Goal: Use online tool/utility: Utilize a website feature to perform a specific function

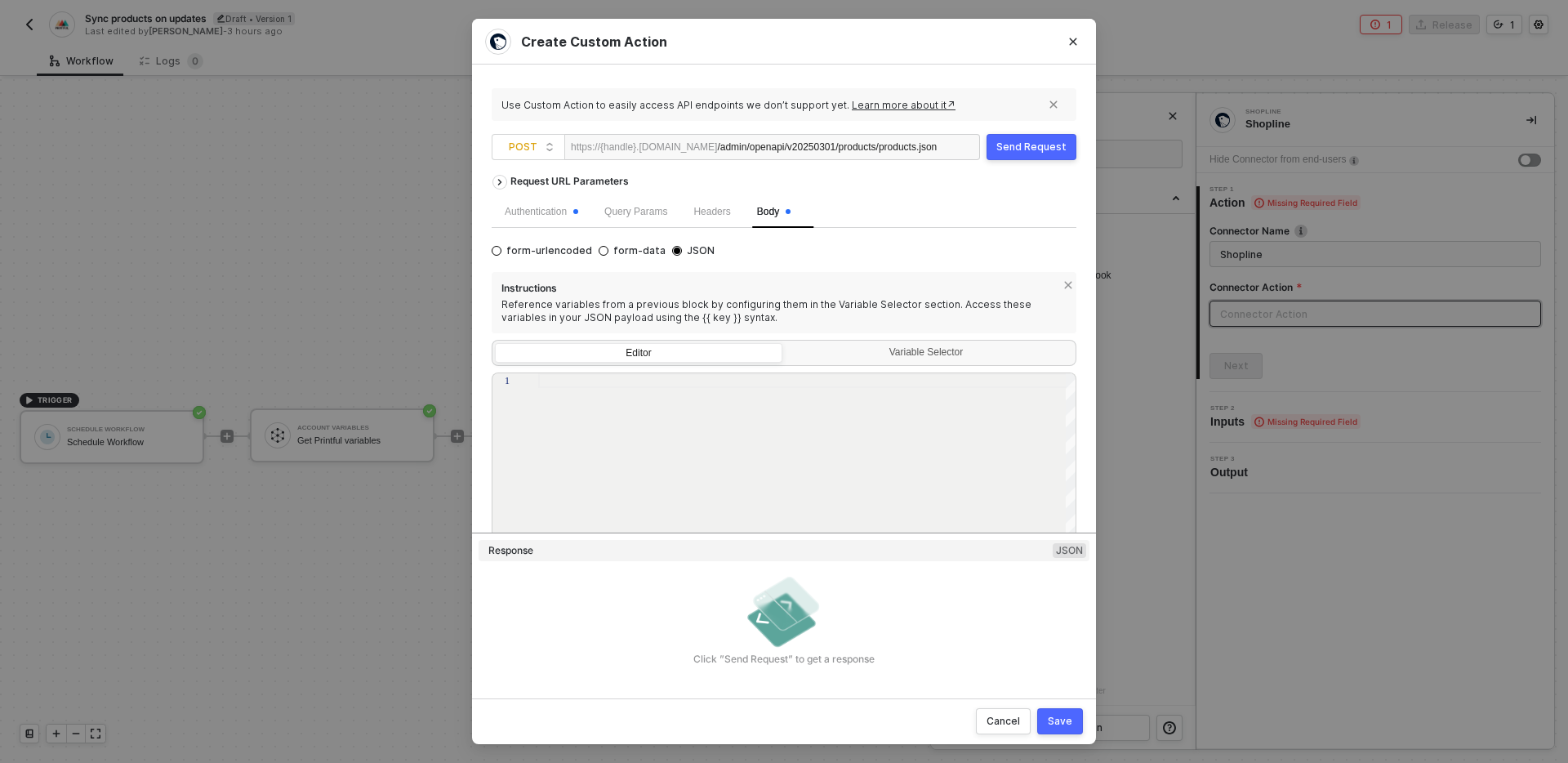
scroll to position [30, 27]
click at [1069, 39] on icon "Close" at bounding box center [1074, 42] width 10 height 10
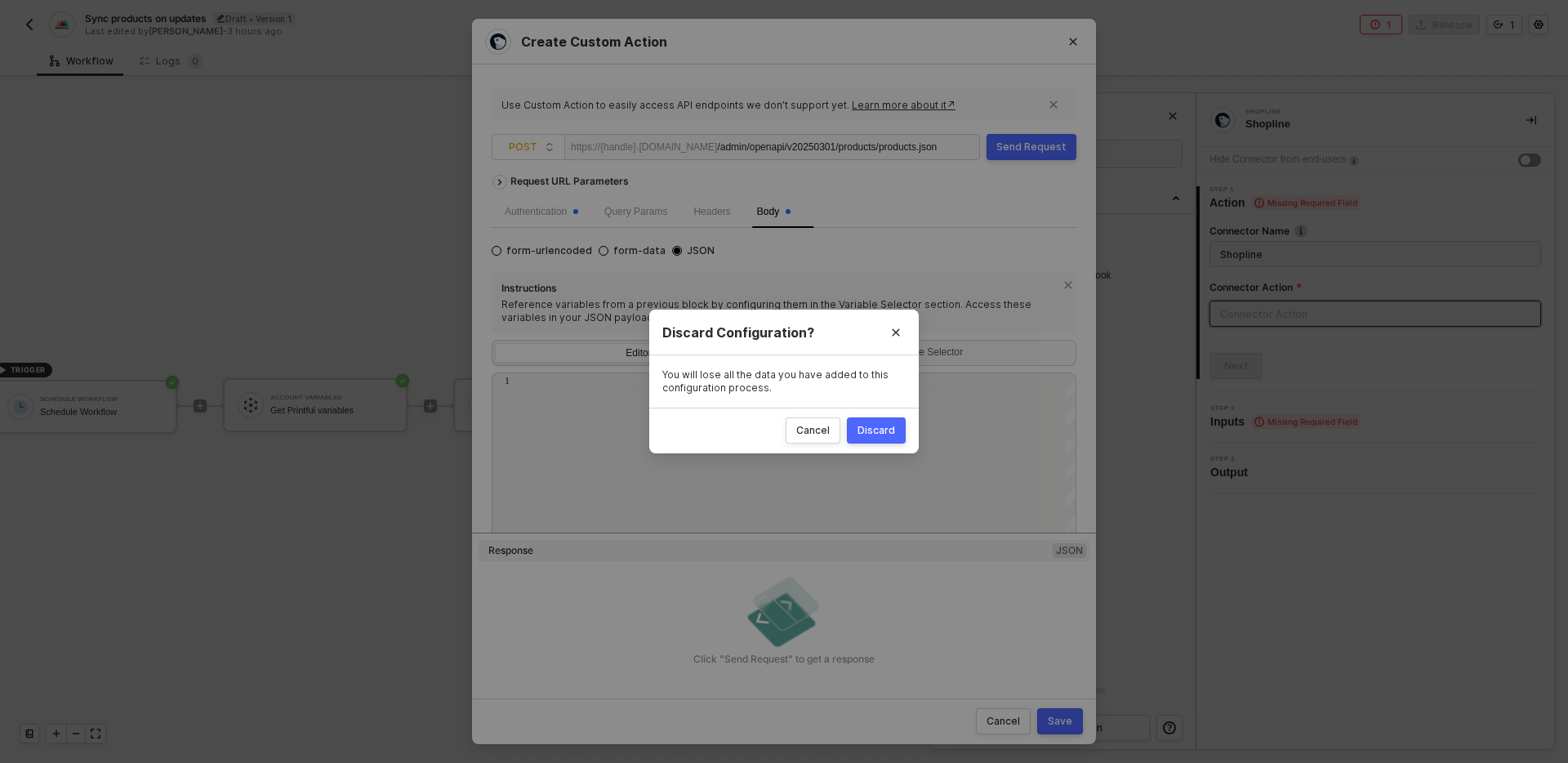
click at [870, 427] on div "Discard" at bounding box center [876, 431] width 38 height 13
radio input "true"
radio input "false"
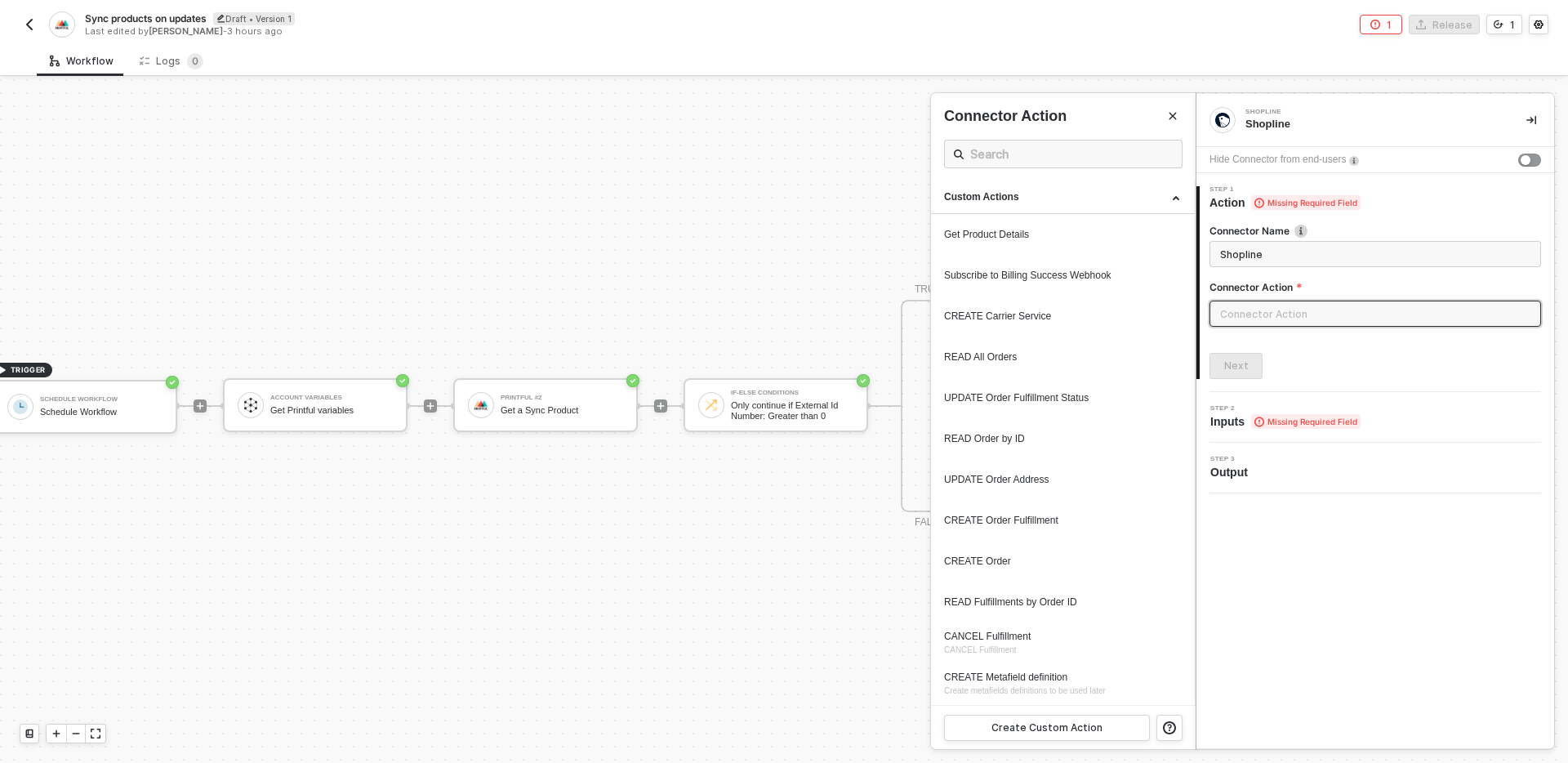
click at [790, 532] on div at bounding box center [784, 421] width 1568 height 684
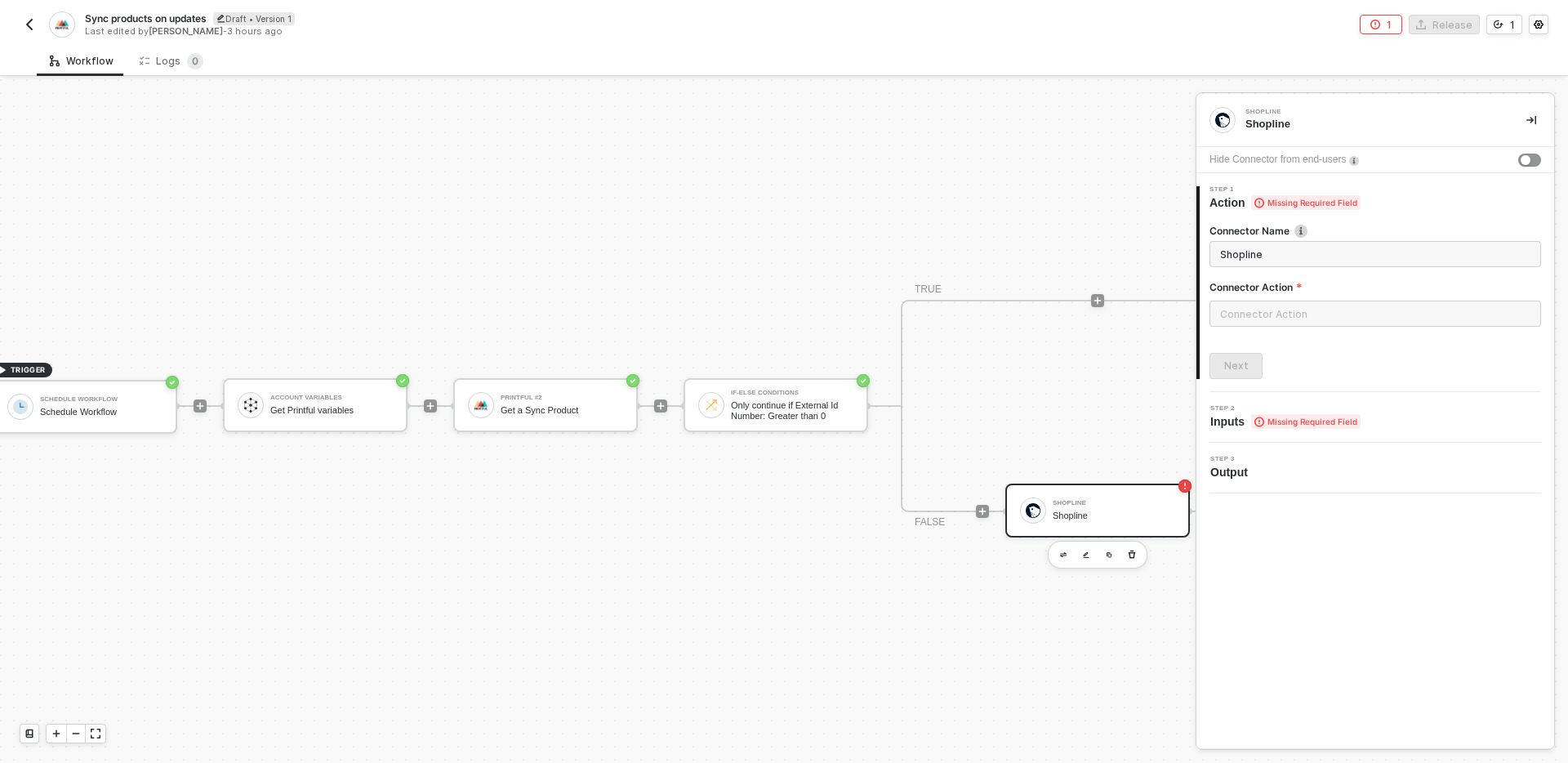
click at [1108, 513] on div "Shopline" at bounding box center [1114, 516] width 123 height 11
click at [1367, 313] on input "text" at bounding box center [1375, 314] width 331 height 26
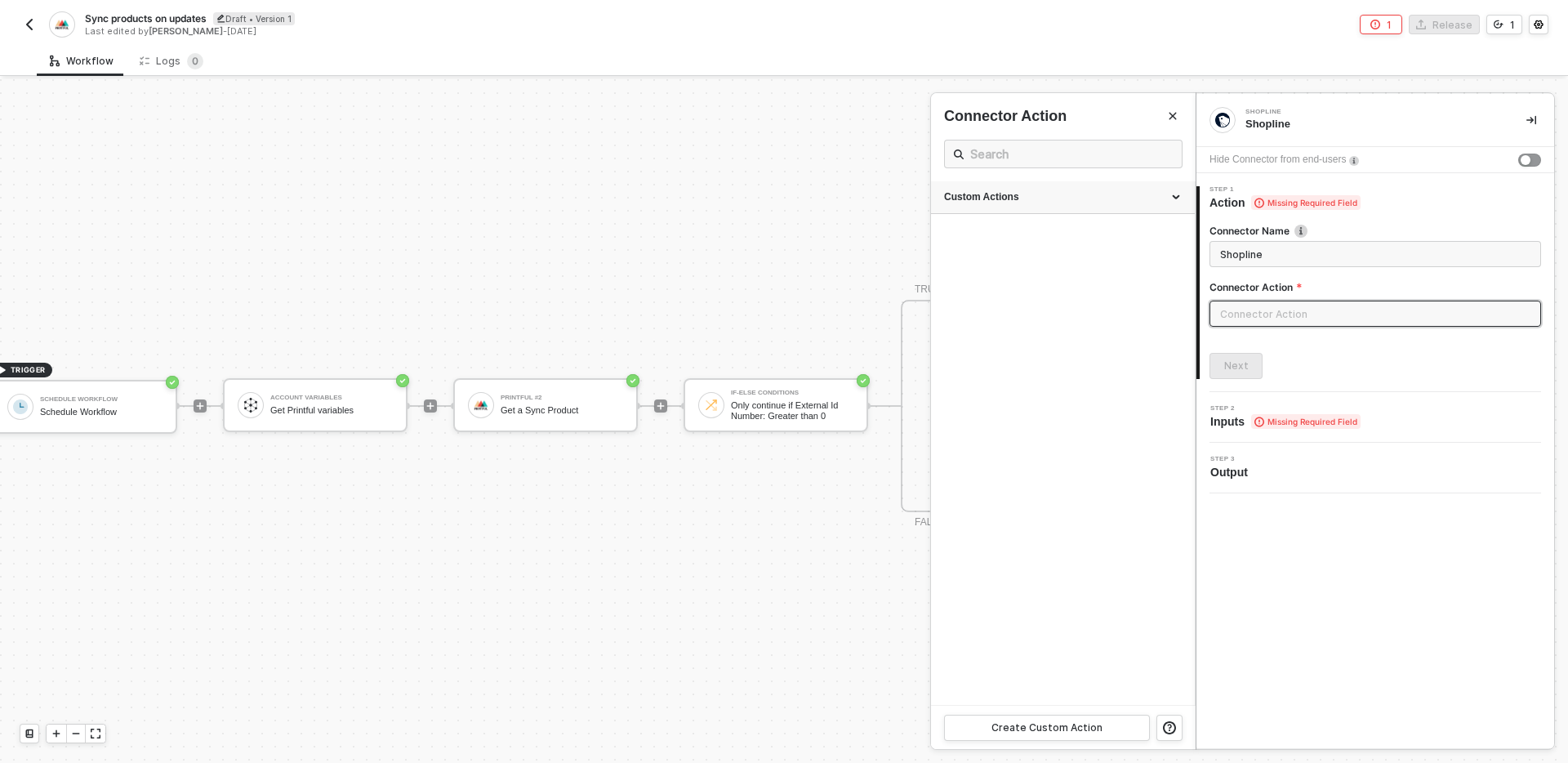
click at [1083, 205] on div "Custom Actions" at bounding box center [1064, 198] width 264 height 33
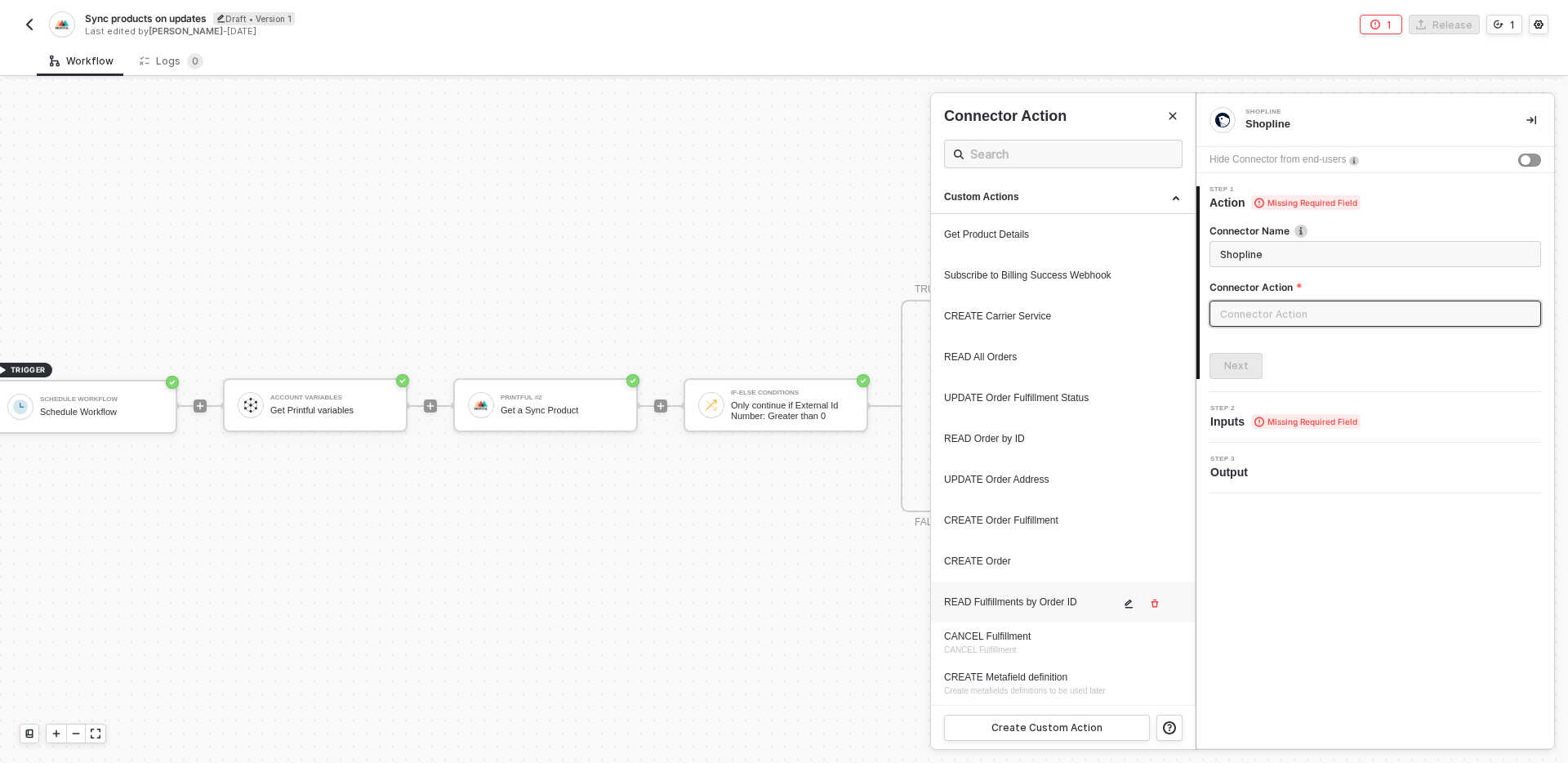
scroll to position [285, 0]
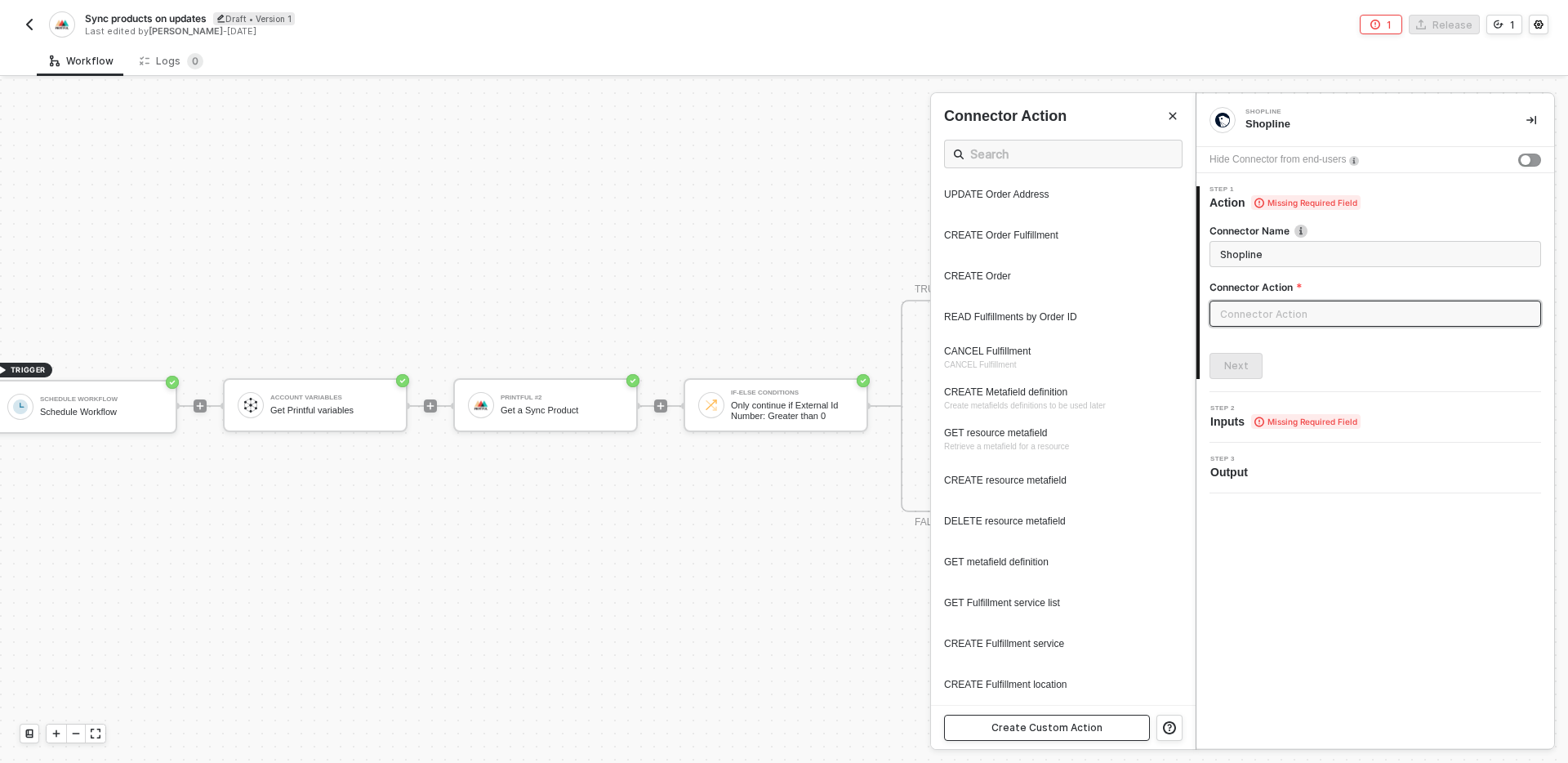
click at [1064, 722] on div "Create Custom Action" at bounding box center [1047, 729] width 111 height 13
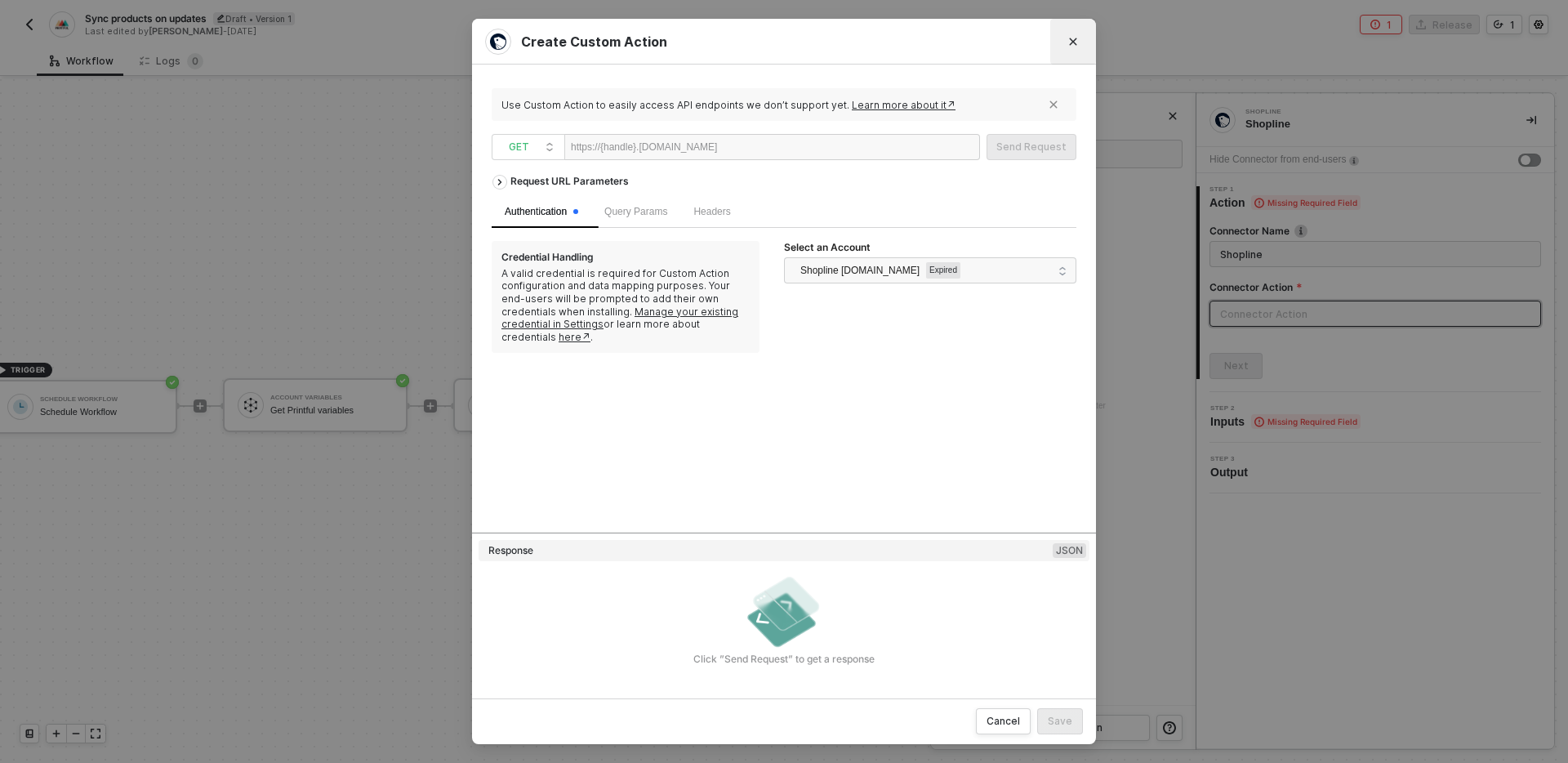
click at [1069, 42] on icon "Close" at bounding box center [1074, 42] width 10 height 10
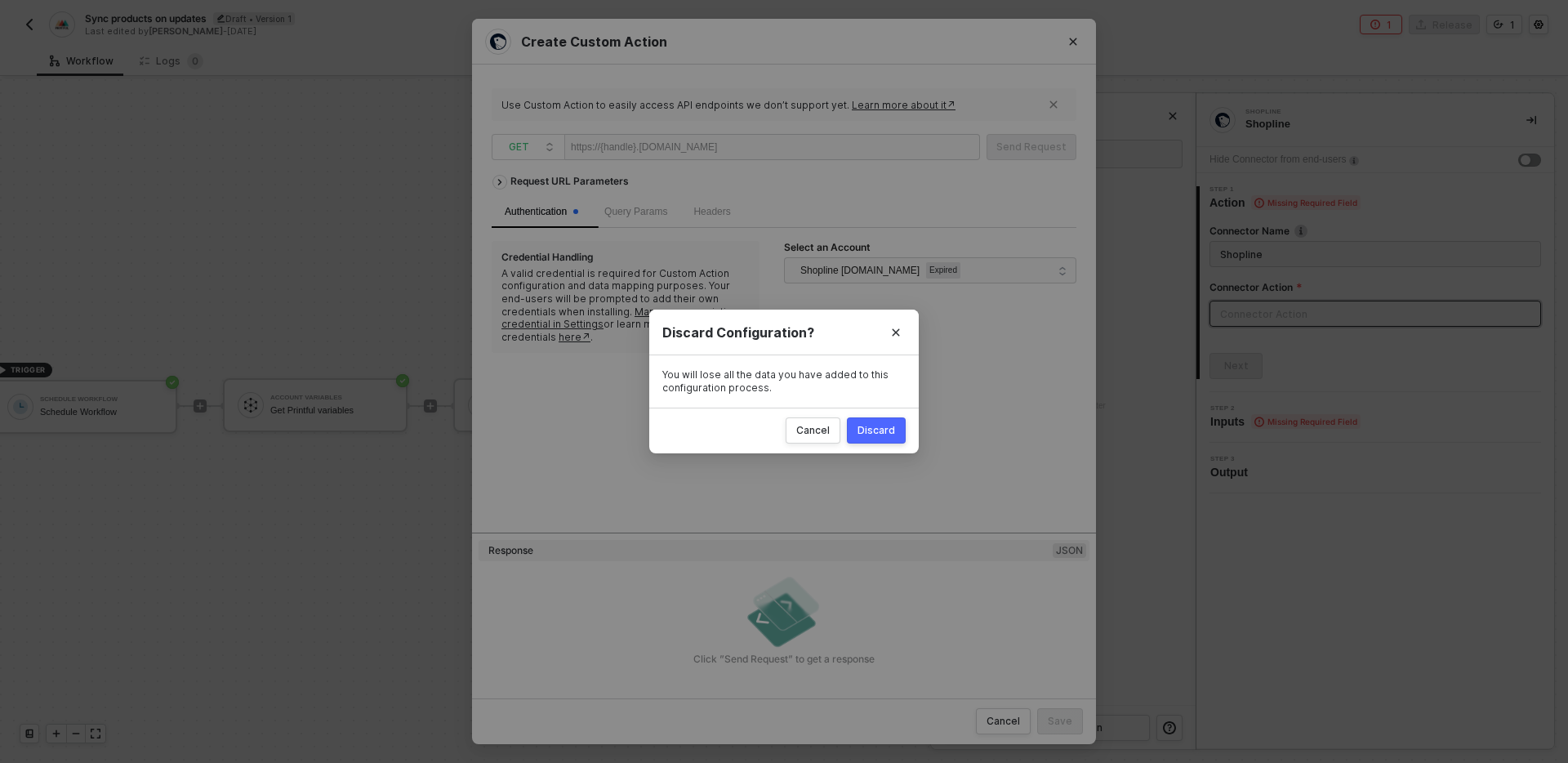
click at [885, 420] on button "Discard" at bounding box center [877, 430] width 59 height 26
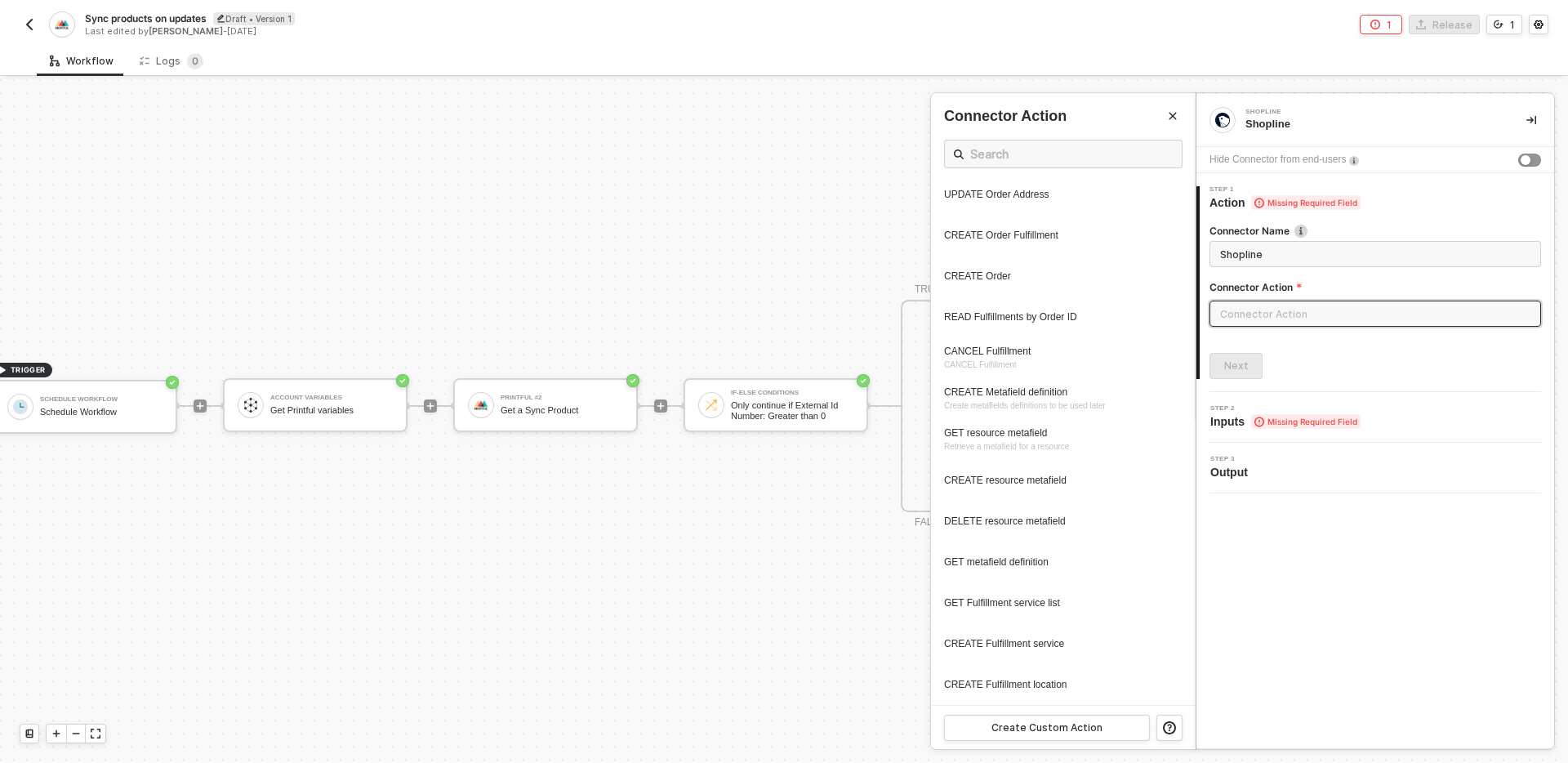
click at [557, 406] on div at bounding box center [784, 421] width 1568 height 684
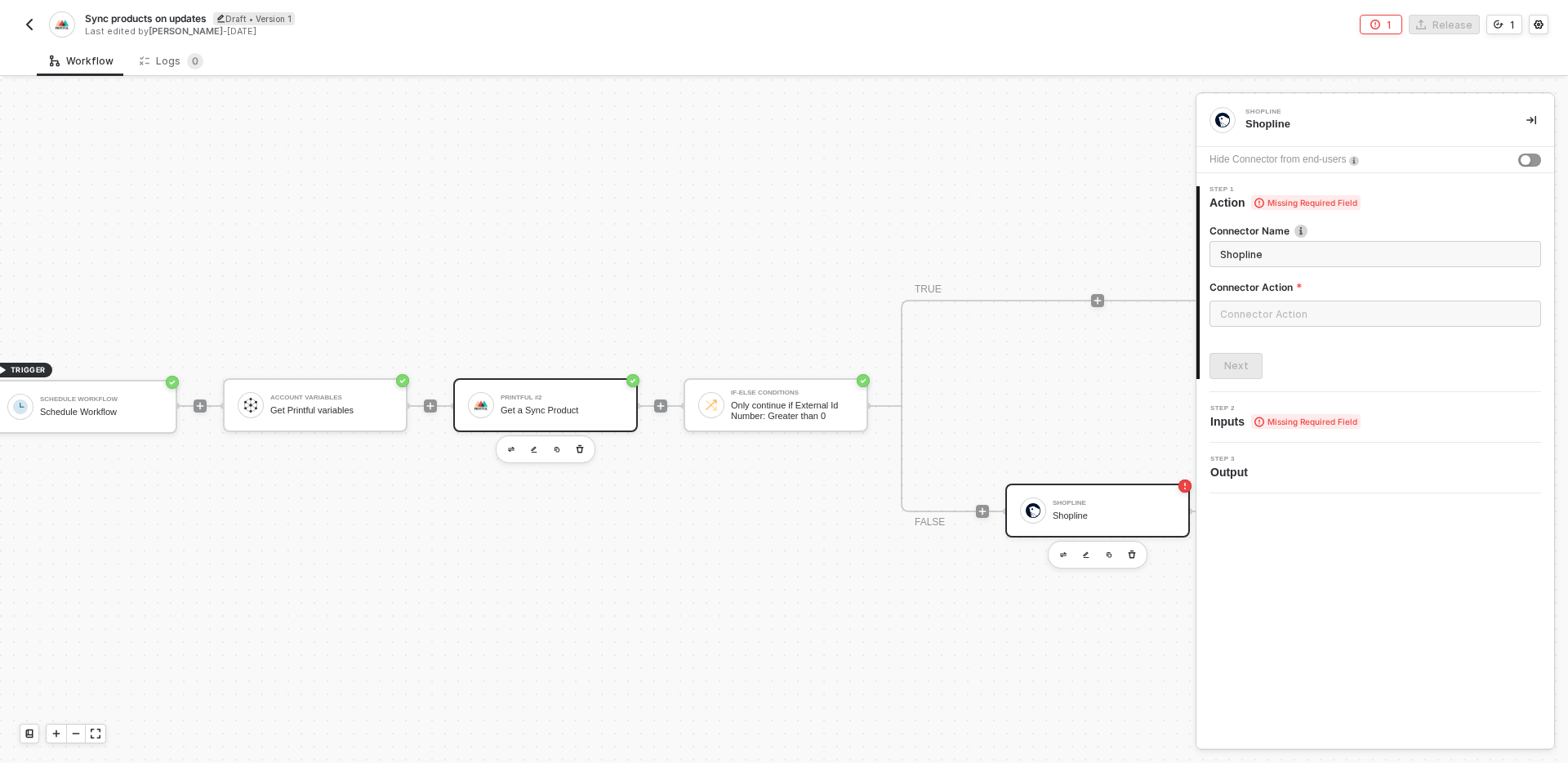
click at [563, 409] on div "Get a Sync Product" at bounding box center [562, 411] width 123 height 11
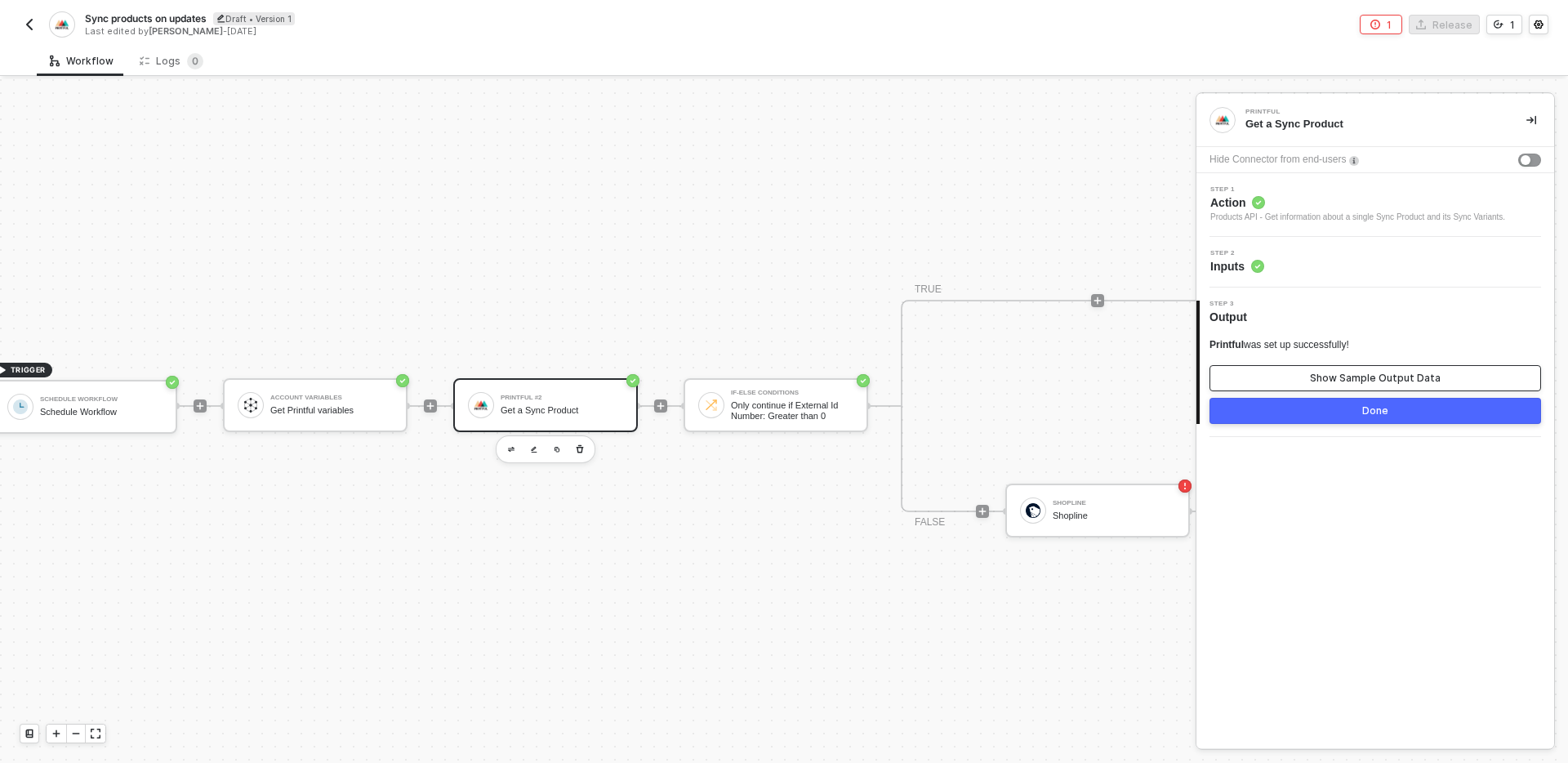
click at [1339, 374] on div "Show Sample Output Data" at bounding box center [1375, 379] width 130 height 13
type textarea "{ "code": 200, "result": { "sync_product": { "id": 13, "external_id": "42352342…"
